Goal: Navigation & Orientation: Find specific page/section

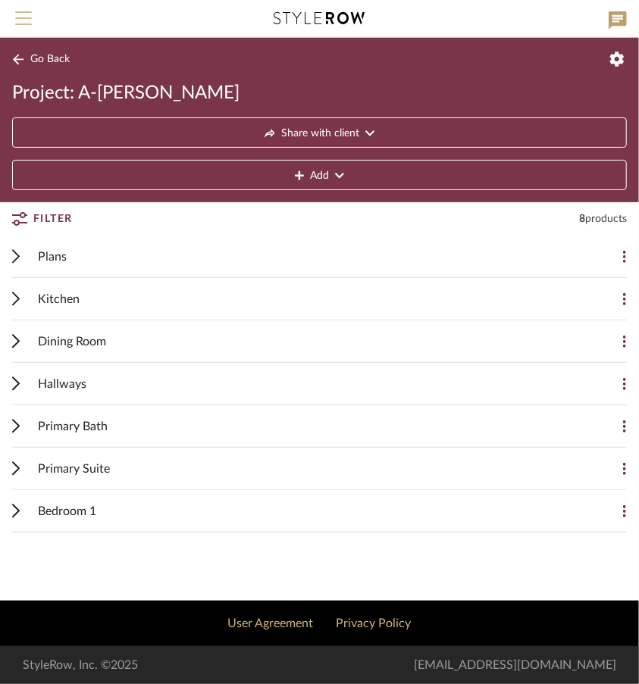
click at [24, 20] on span "Menu" at bounding box center [23, 22] width 17 height 23
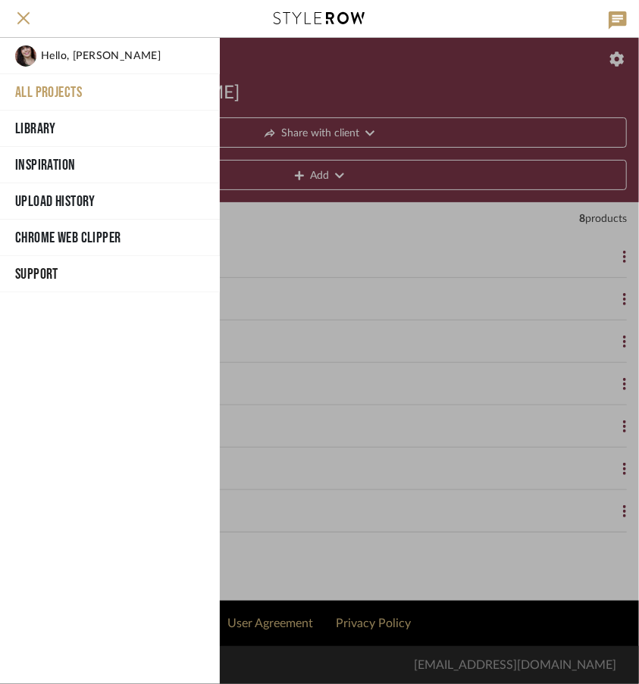
click at [39, 93] on button "All Projects" at bounding box center [110, 92] width 220 height 36
